Goal: Information Seeking & Learning: Find specific page/section

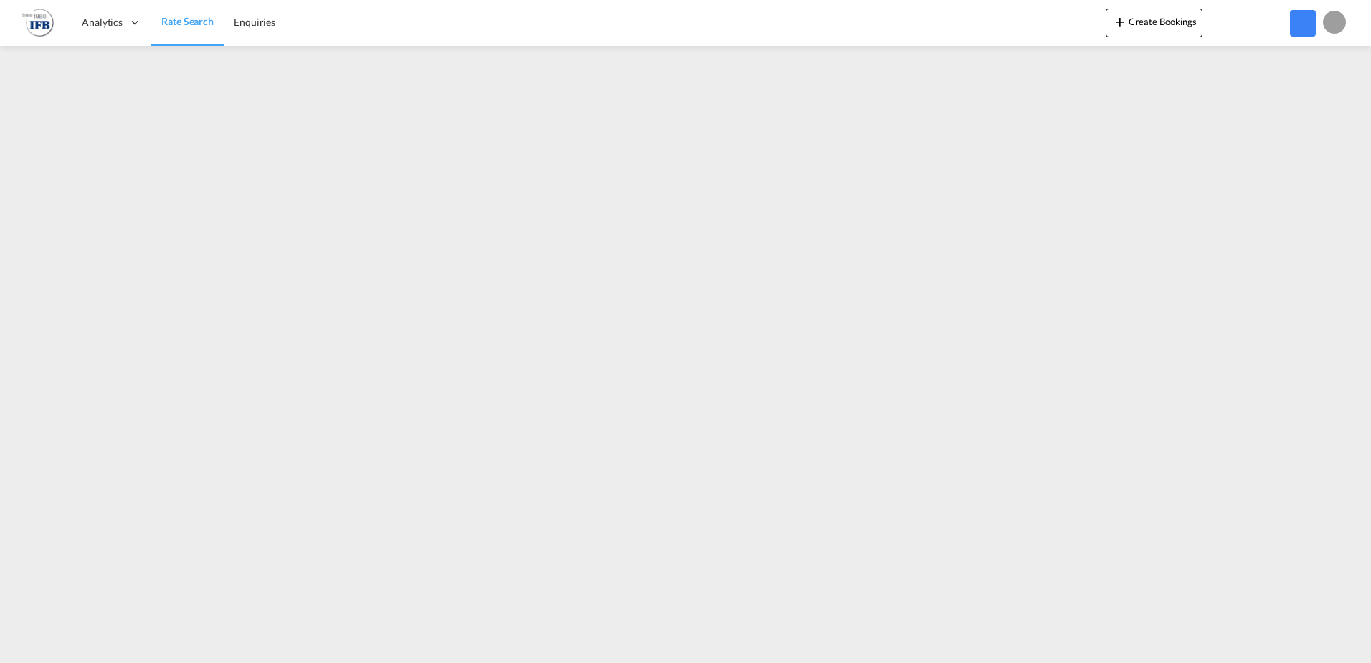
type input "[EMAIL_ADDRESS][PERSON_NAME][DOMAIN_NAME]"
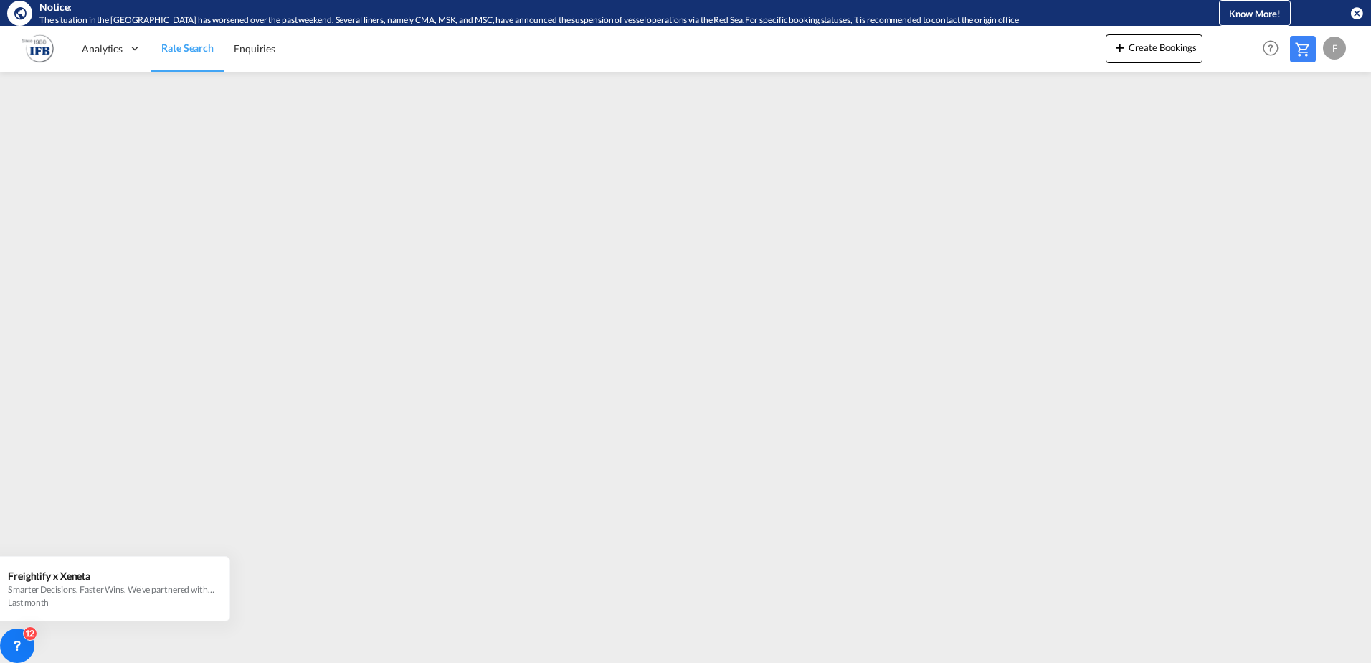
click at [1337, 58] on div "F" at bounding box center [1334, 48] width 23 height 23
click at [1307, 136] on button "Logout" at bounding box center [1318, 135] width 93 height 29
